Goal: Find specific page/section: Find specific page/section

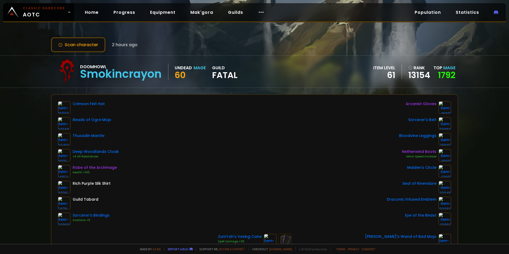
scroll to position [26, 0]
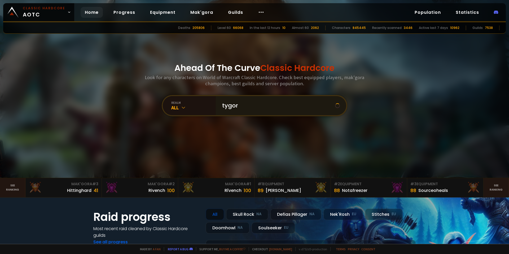
type input "tygore"
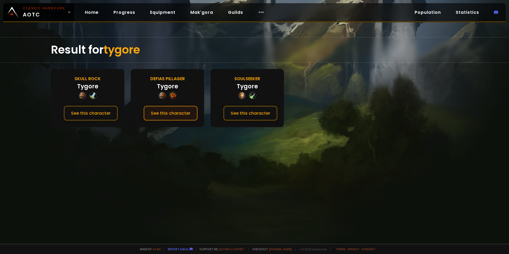
click at [175, 110] on button "See this character" at bounding box center [170, 112] width 54 height 15
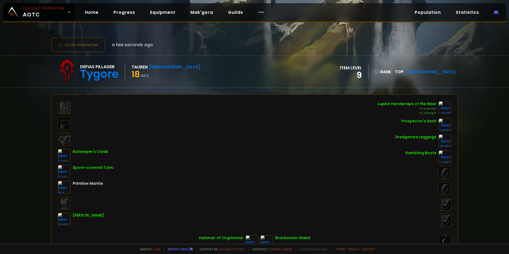
drag, startPoint x: 127, startPoint y: 115, endPoint x: 153, endPoint y: 116, distance: 25.7
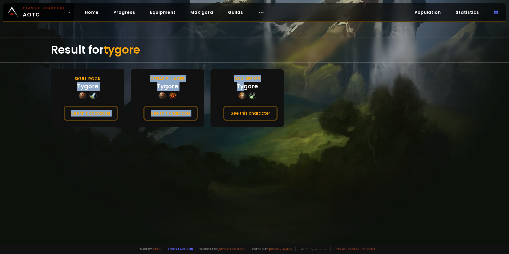
drag, startPoint x: 75, startPoint y: 85, endPoint x: 251, endPoint y: 89, distance: 176.5
click at [248, 89] on section "Skull Rock Tygore See this character Defias Pillager Tygore See this character …" at bounding box center [254, 98] width 407 height 58
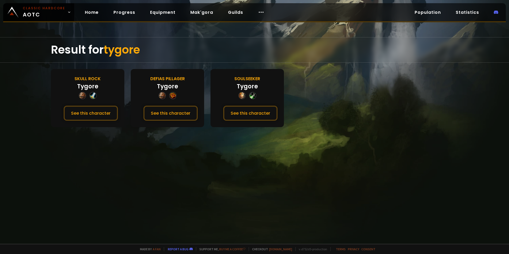
click at [251, 89] on div "Tygore" at bounding box center [247, 86] width 21 height 9
click at [265, 89] on div "Soulseeker Tygore See this character" at bounding box center [246, 98] width 73 height 58
